Goal: Information Seeking & Learning: Learn about a topic

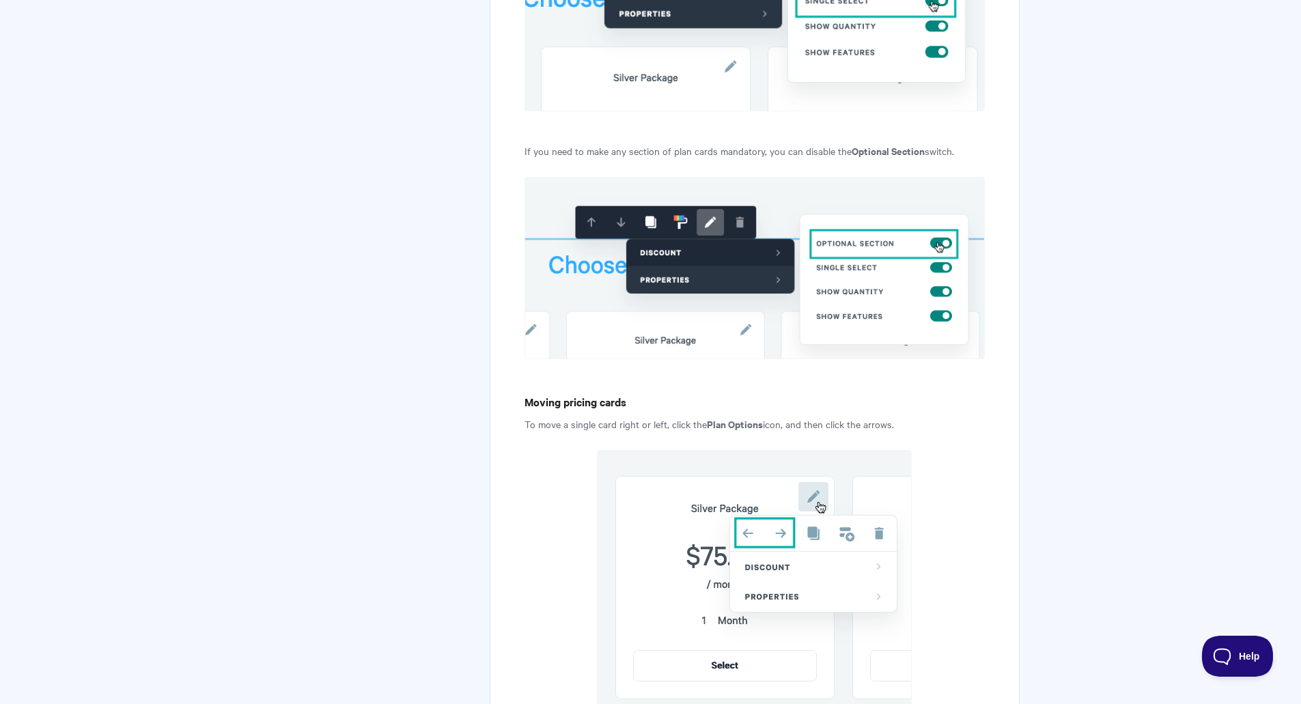
scroll to position [4981, 0]
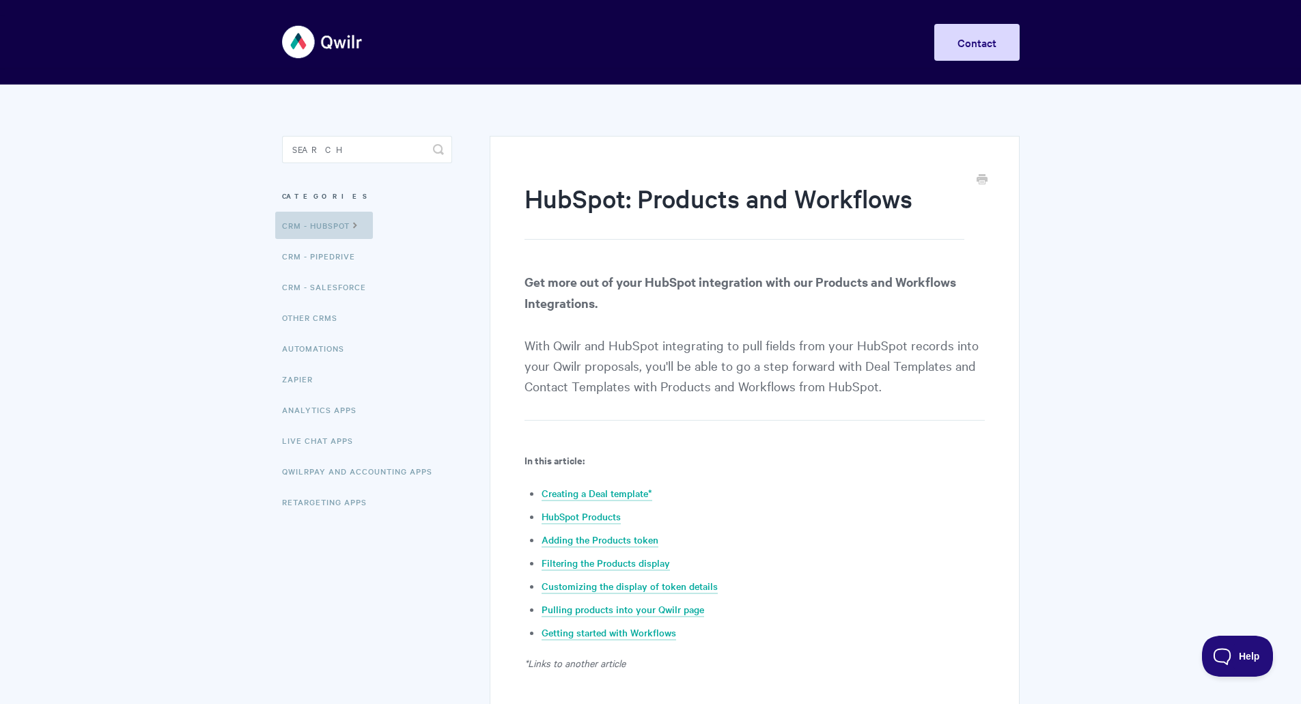
click at [353, 221] on icon at bounding box center [356, 224] width 12 height 11
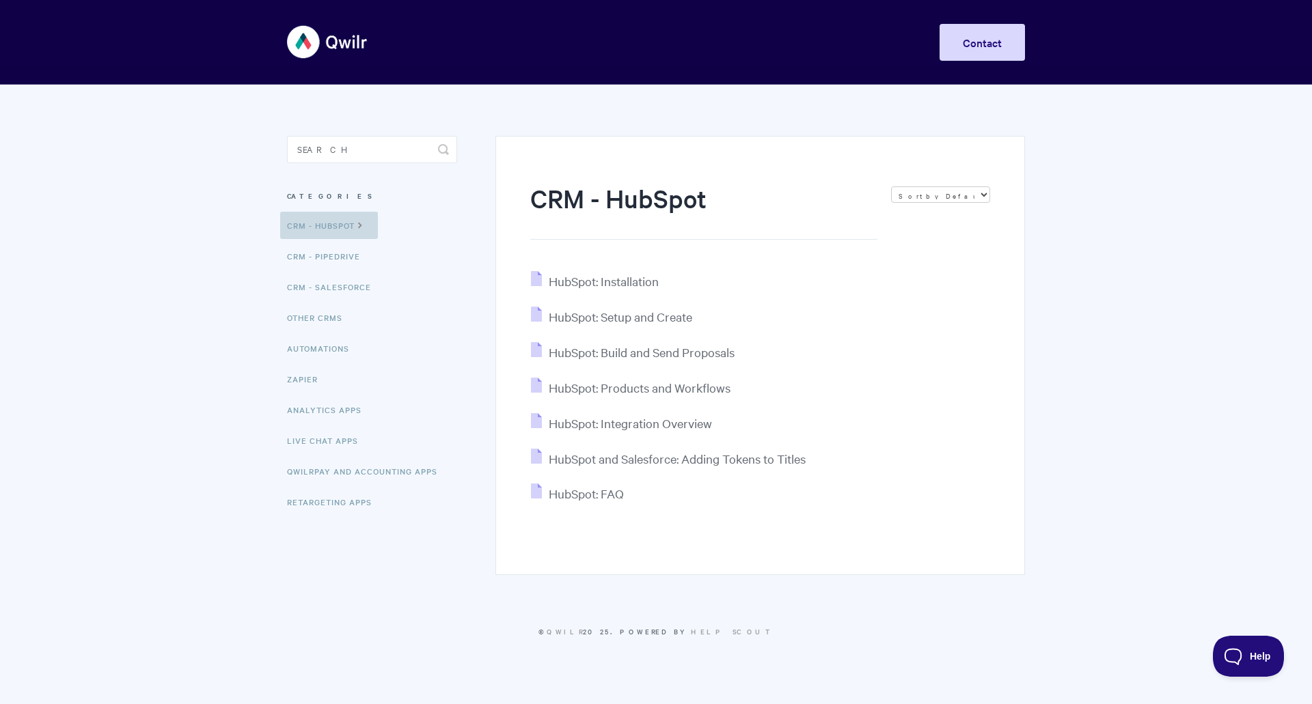
click at [366, 224] on icon at bounding box center [361, 224] width 12 height 11
click at [298, 349] on link "Automations" at bounding box center [319, 348] width 79 height 27
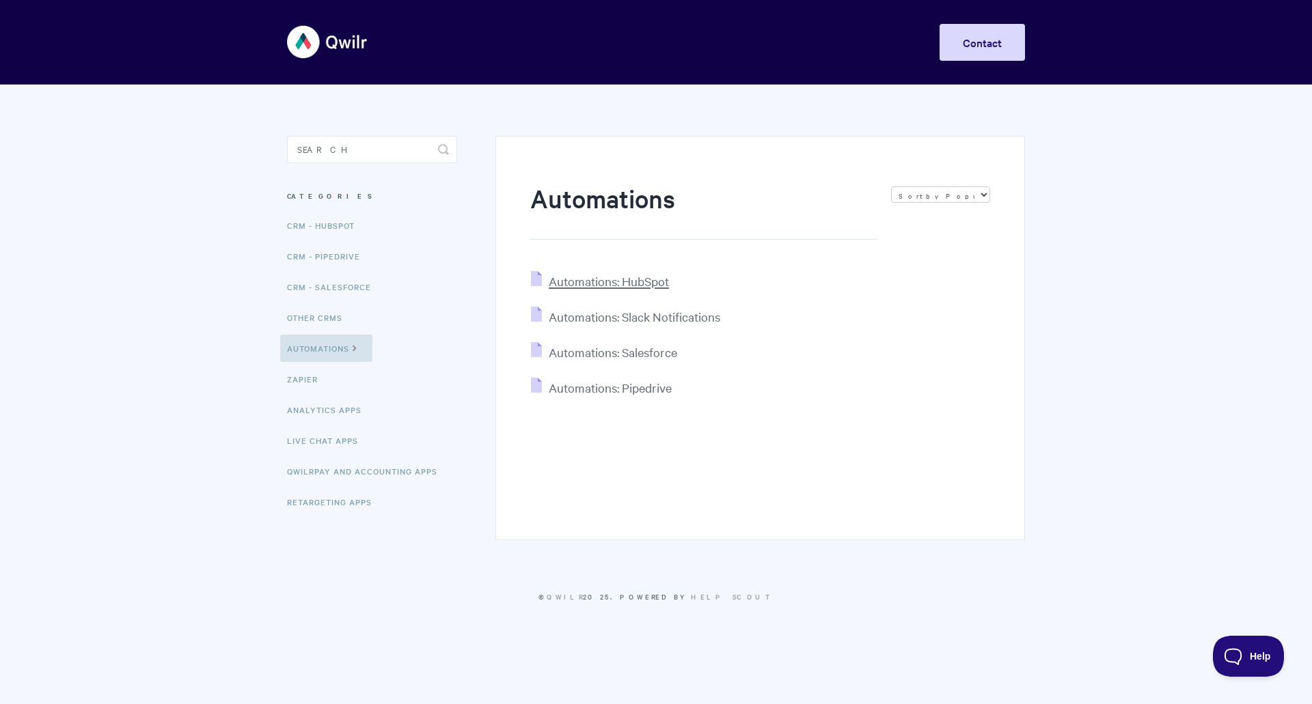
click at [667, 284] on span "Automations: HubSpot" at bounding box center [609, 281] width 120 height 16
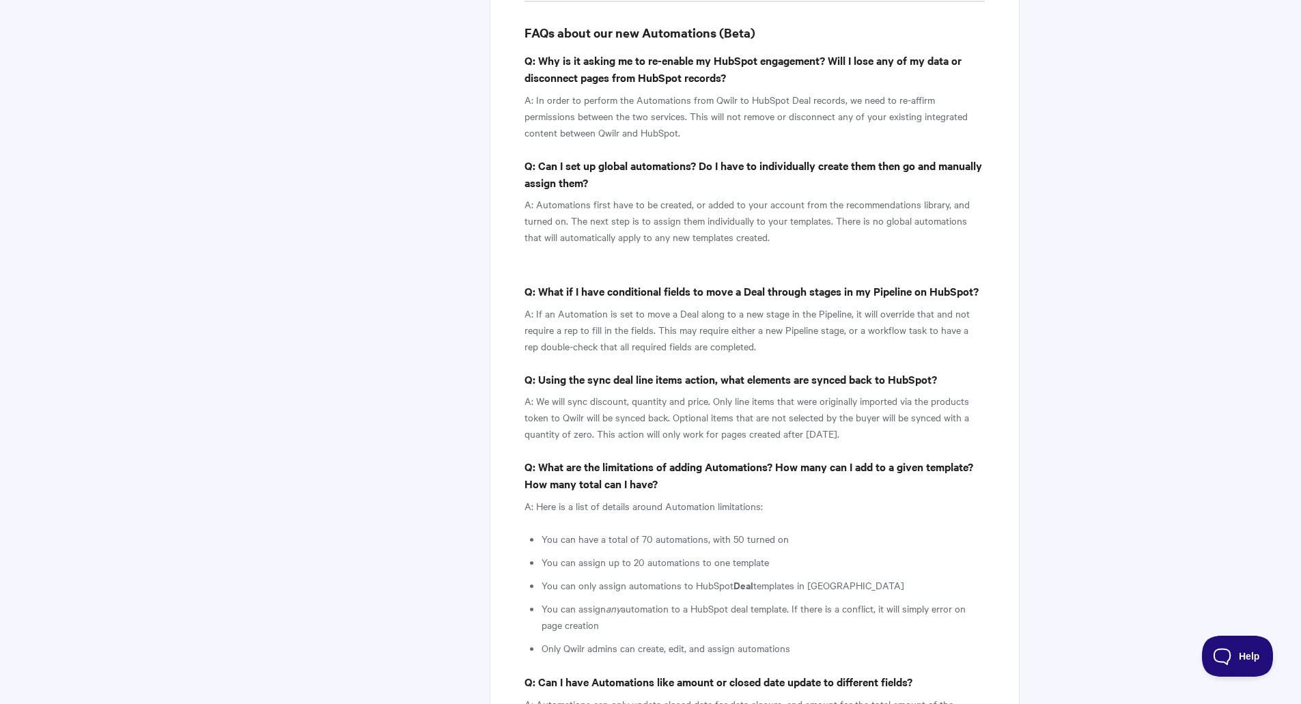
scroll to position [9227, 0]
